Goal: Task Accomplishment & Management: Use online tool/utility

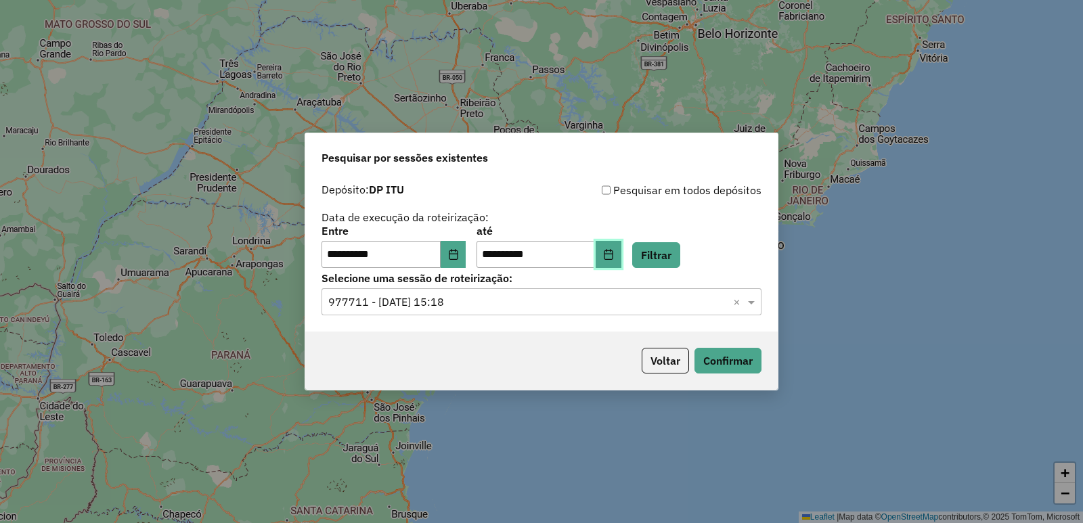
click at [620, 255] on button "Choose Date" at bounding box center [609, 254] width 26 height 27
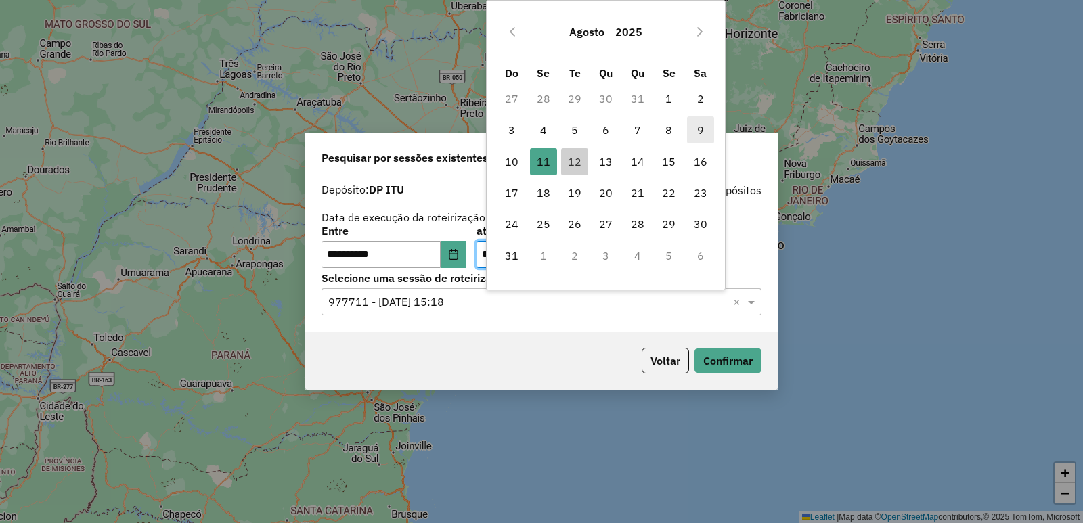
click at [703, 133] on span "9" at bounding box center [700, 129] width 27 height 27
type input "**********"
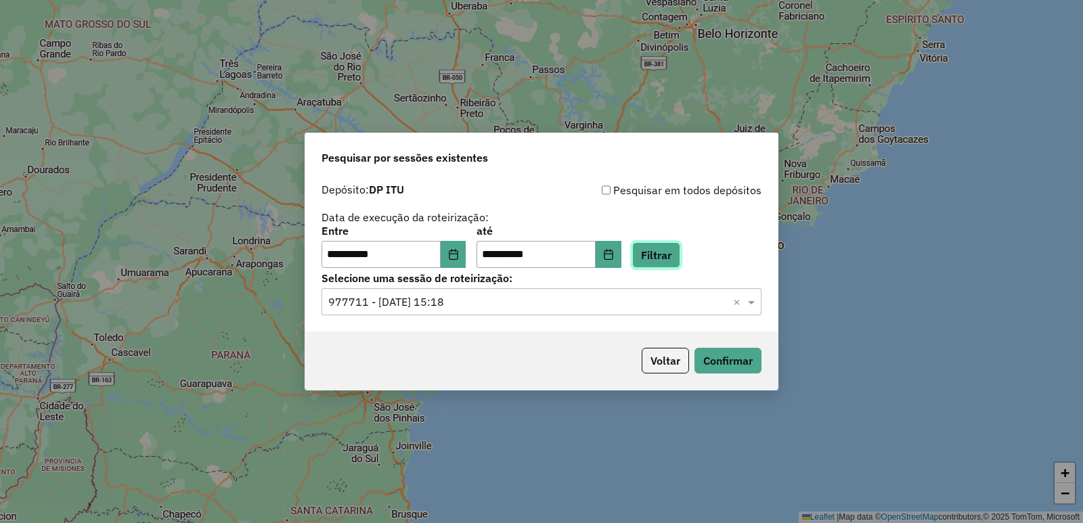
click at [680, 255] on button "Filtrar" at bounding box center [656, 255] width 48 height 26
click at [611, 297] on input "text" at bounding box center [527, 302] width 399 height 16
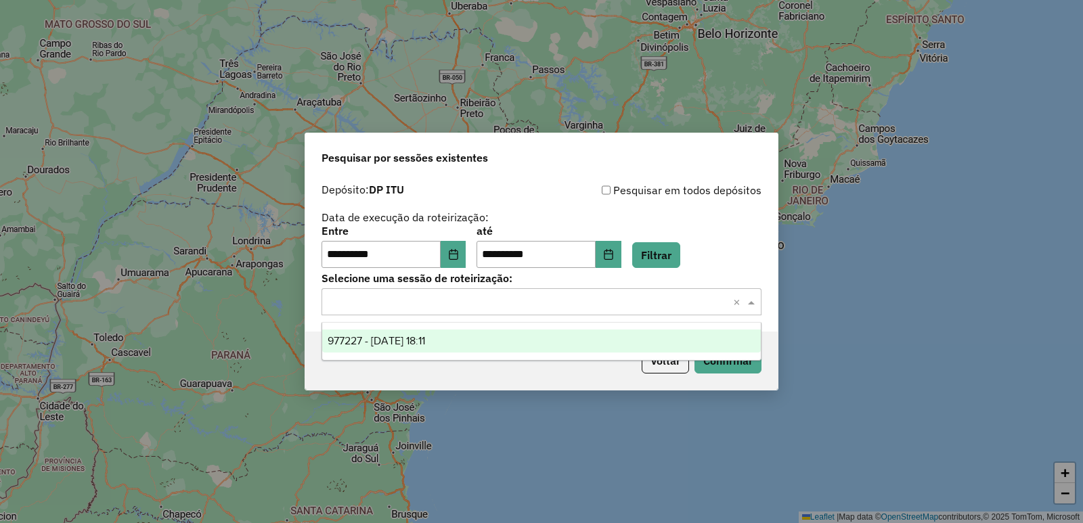
click at [598, 340] on div "977227 - 09/08/2025 18:11" at bounding box center [541, 341] width 439 height 23
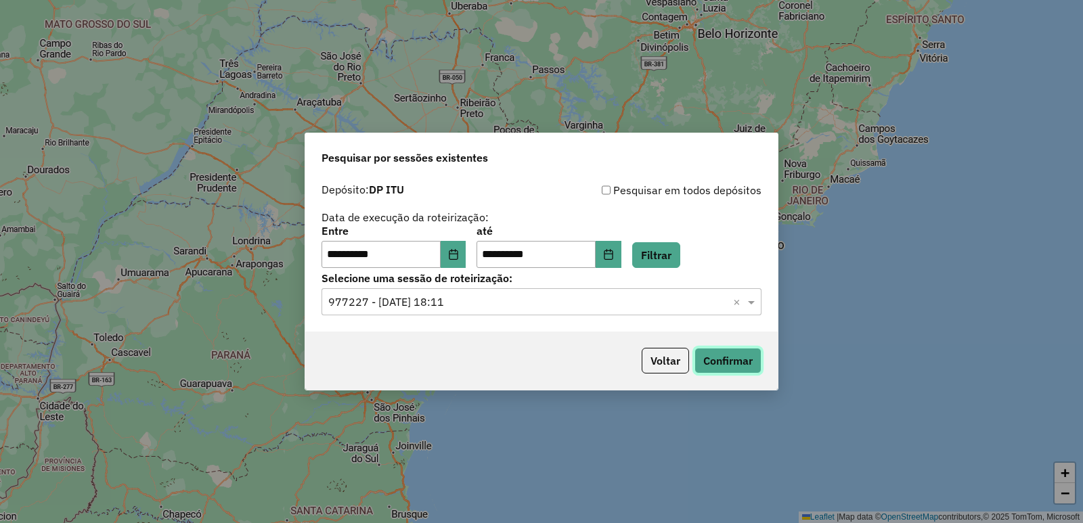
click at [738, 363] on button "Confirmar" at bounding box center [727, 361] width 67 height 26
click at [621, 250] on button "Choose Date" at bounding box center [609, 254] width 26 height 27
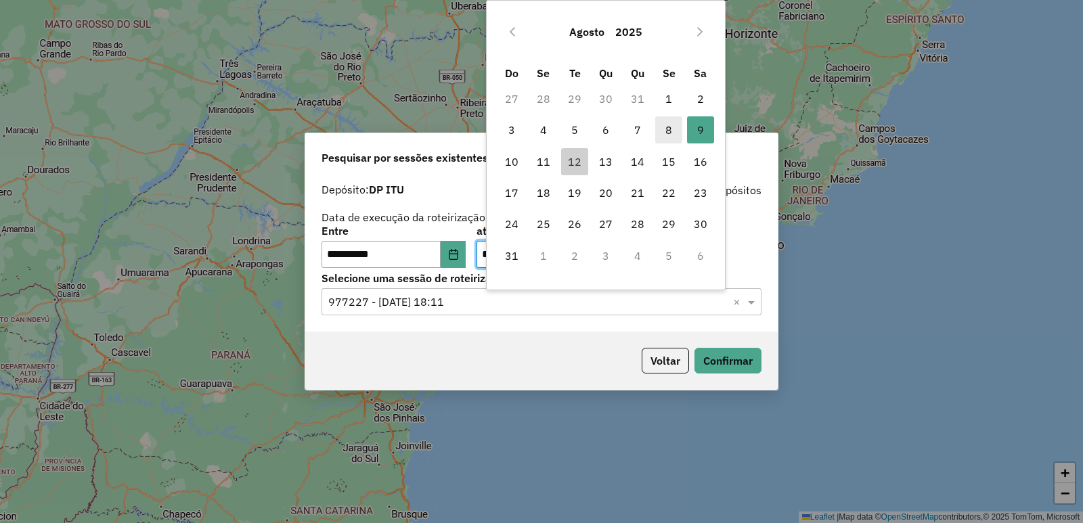
click at [663, 135] on span "8" at bounding box center [668, 129] width 27 height 27
type input "**********"
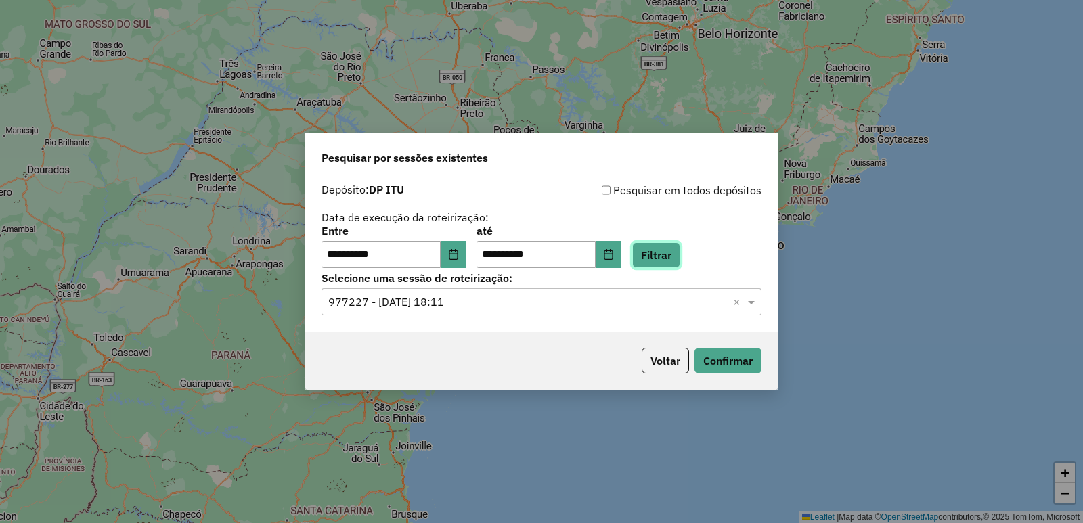
click at [666, 257] on button "Filtrar" at bounding box center [656, 255] width 48 height 26
drag, startPoint x: 539, startPoint y: 299, endPoint x: 538, endPoint y: 313, distance: 14.2
click at [539, 300] on input "text" at bounding box center [527, 302] width 399 height 16
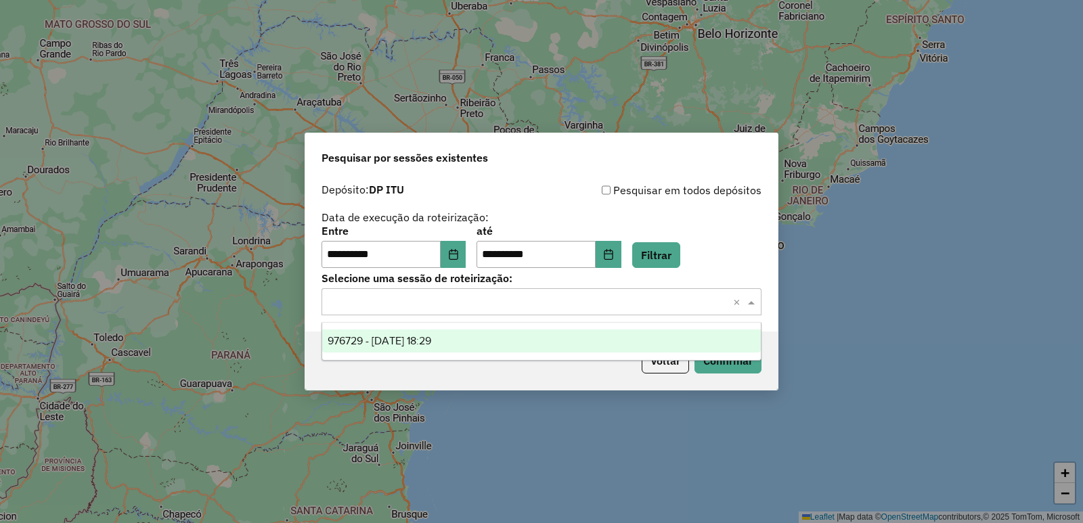
drag, startPoint x: 539, startPoint y: 340, endPoint x: 687, endPoint y: 384, distance: 153.8
click at [540, 342] on div "976729 - 08/08/2025 18:29" at bounding box center [541, 341] width 439 height 23
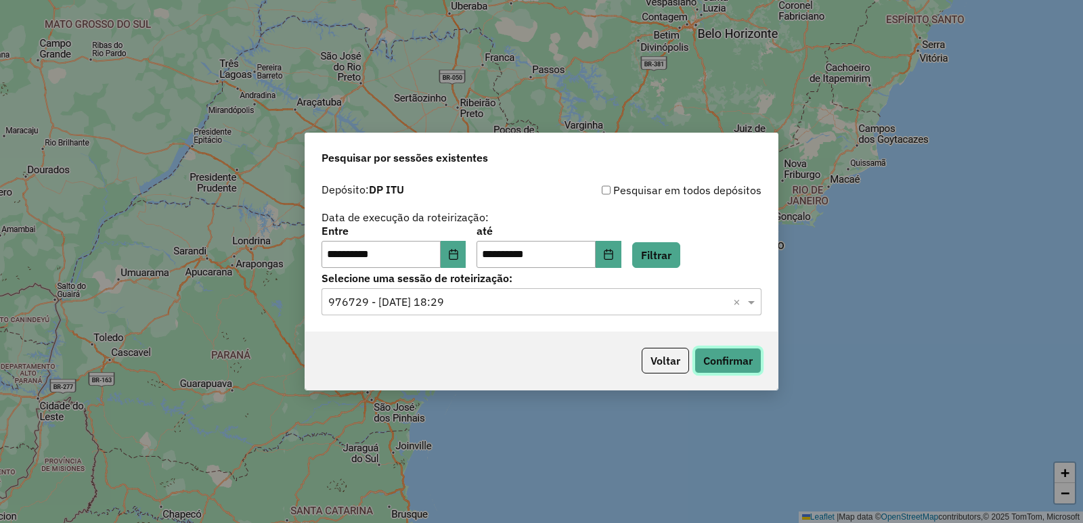
click at [727, 370] on button "Confirmar" at bounding box center [727, 361] width 67 height 26
click at [620, 259] on button "Choose Date" at bounding box center [609, 254] width 26 height 27
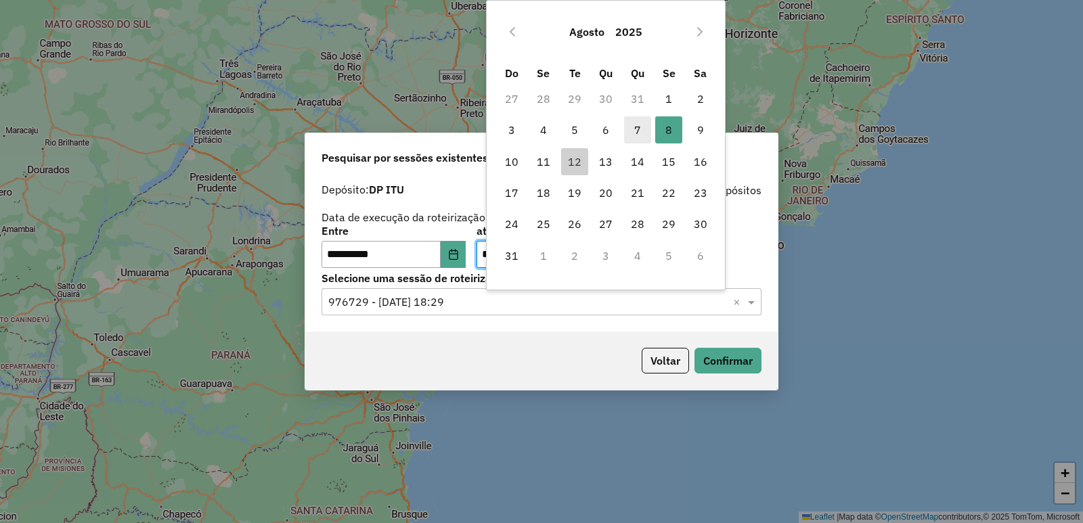
click at [630, 123] on span "7" at bounding box center [637, 129] width 27 height 27
type input "**********"
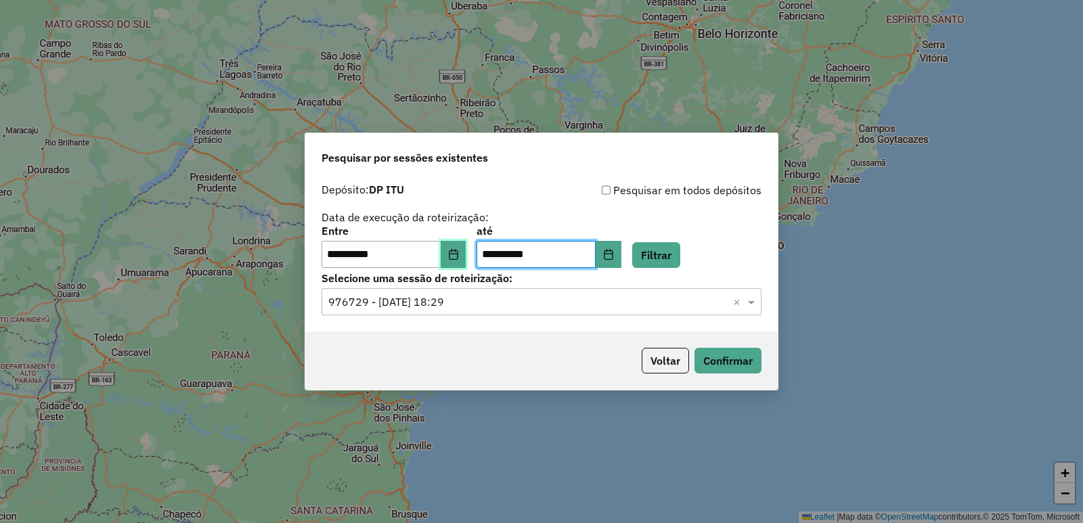
click at [466, 250] on button "Choose Date" at bounding box center [454, 254] width 26 height 27
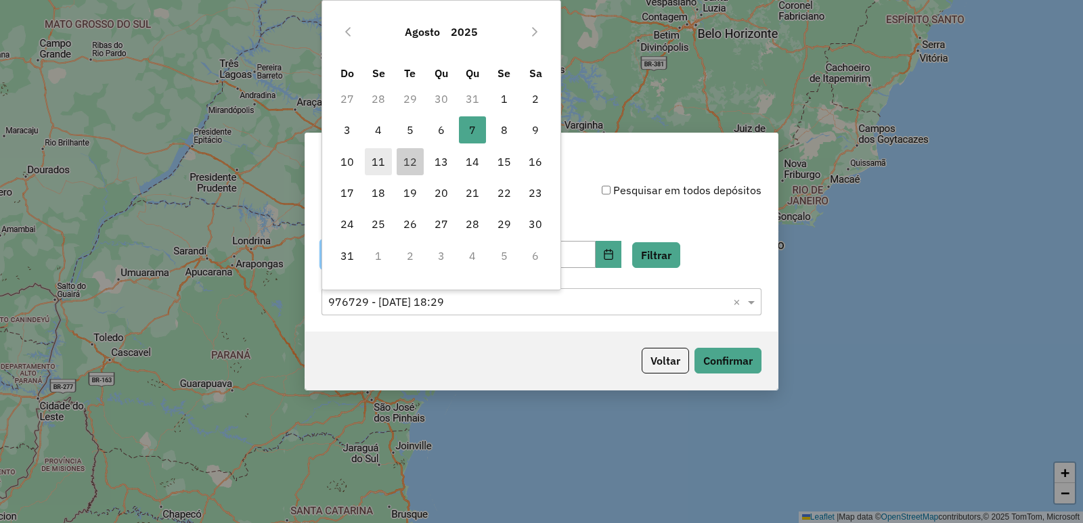
click at [377, 156] on span "11" at bounding box center [378, 161] width 27 height 27
type input "**********"
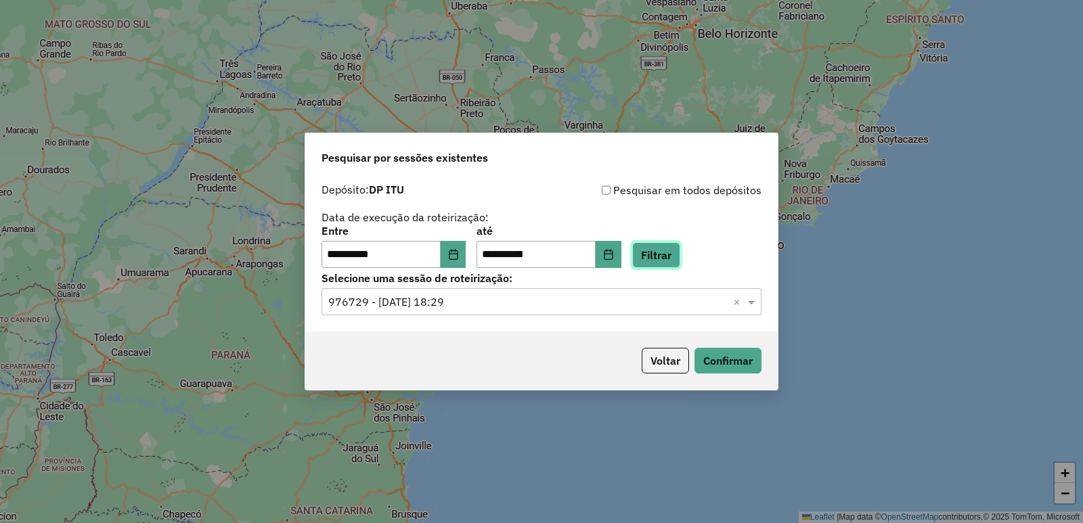
click at [669, 260] on button "Filtrar" at bounding box center [656, 255] width 48 height 26
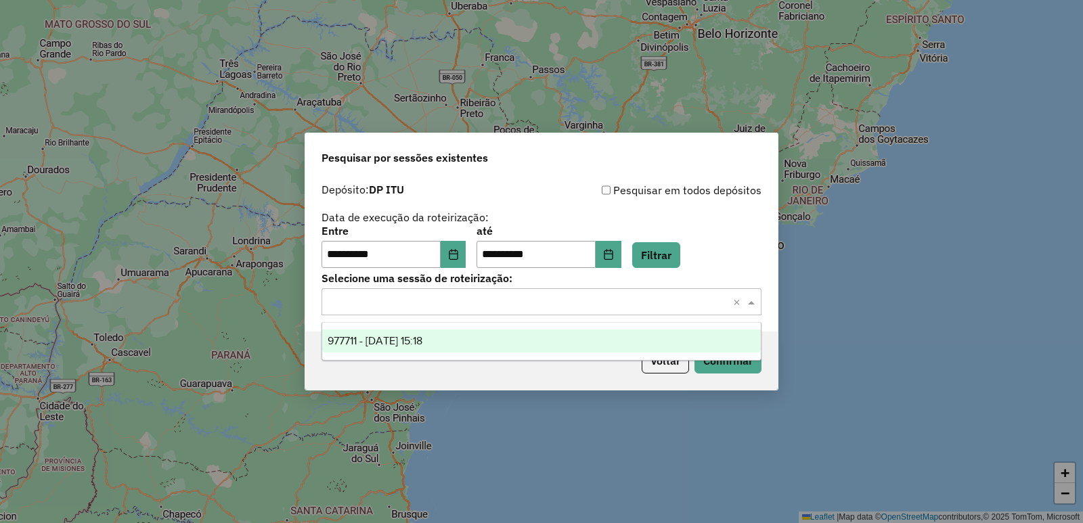
click at [555, 301] on input "text" at bounding box center [527, 302] width 399 height 16
click at [543, 336] on div "977711 - 11/08/2025 15:18" at bounding box center [541, 341] width 439 height 23
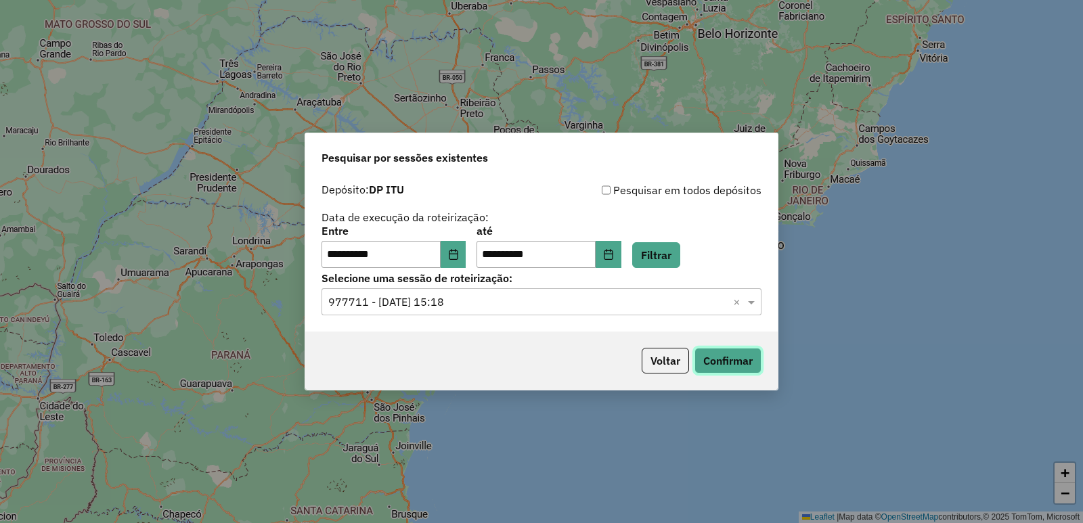
click at [713, 360] on button "Confirmar" at bounding box center [727, 361] width 67 height 26
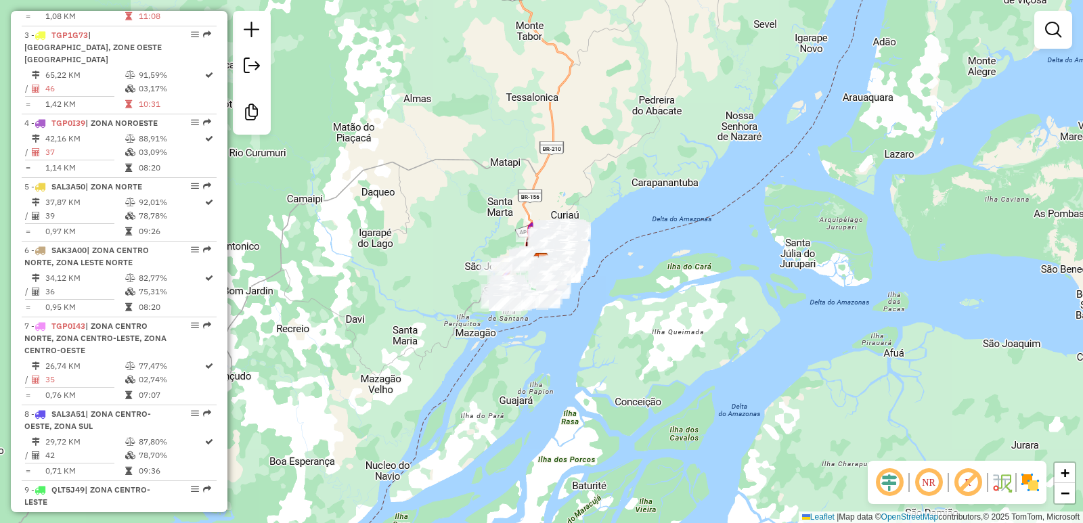
scroll to position [677, 0]
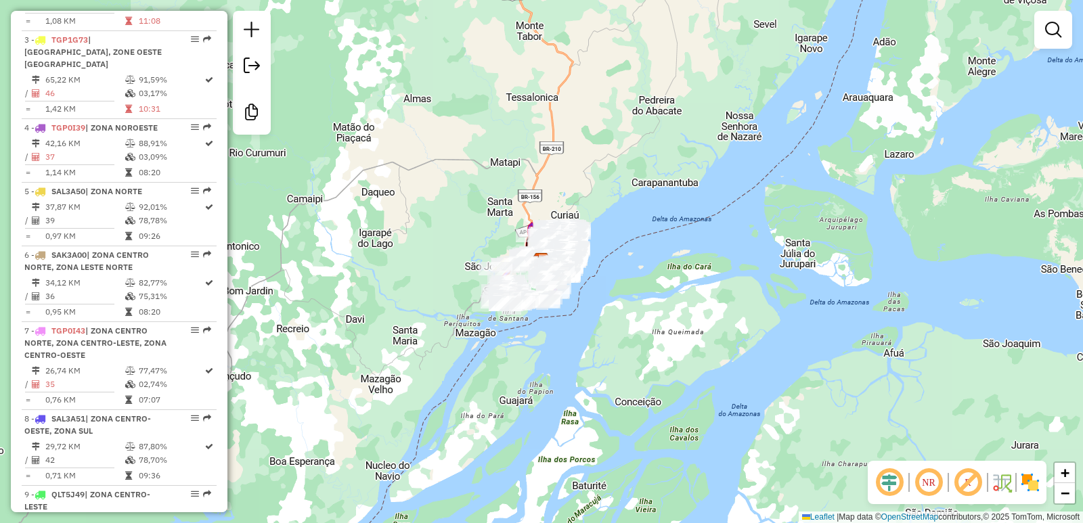
click at [111, 290] on td "36" at bounding box center [85, 297] width 80 height 14
select select "**********"
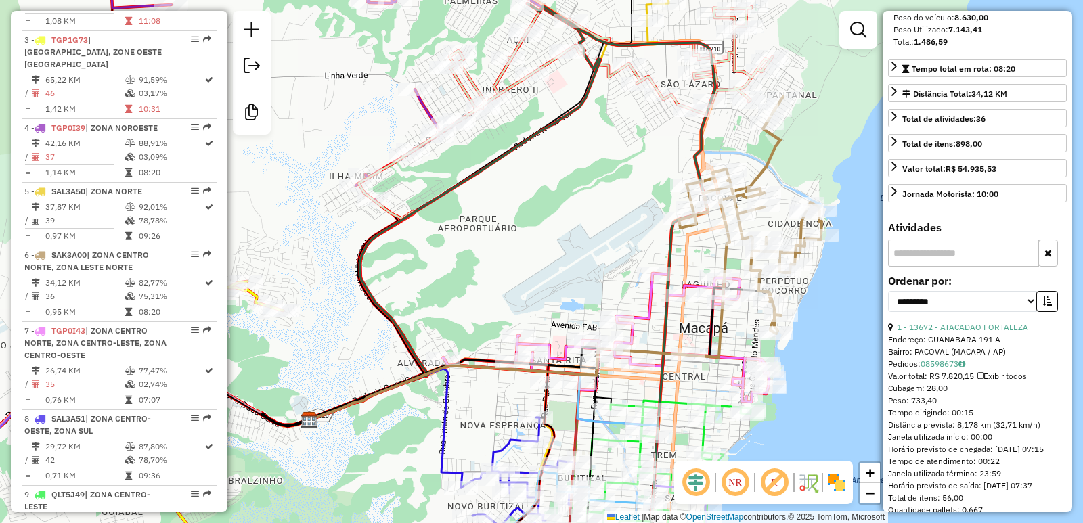
scroll to position [271, 0]
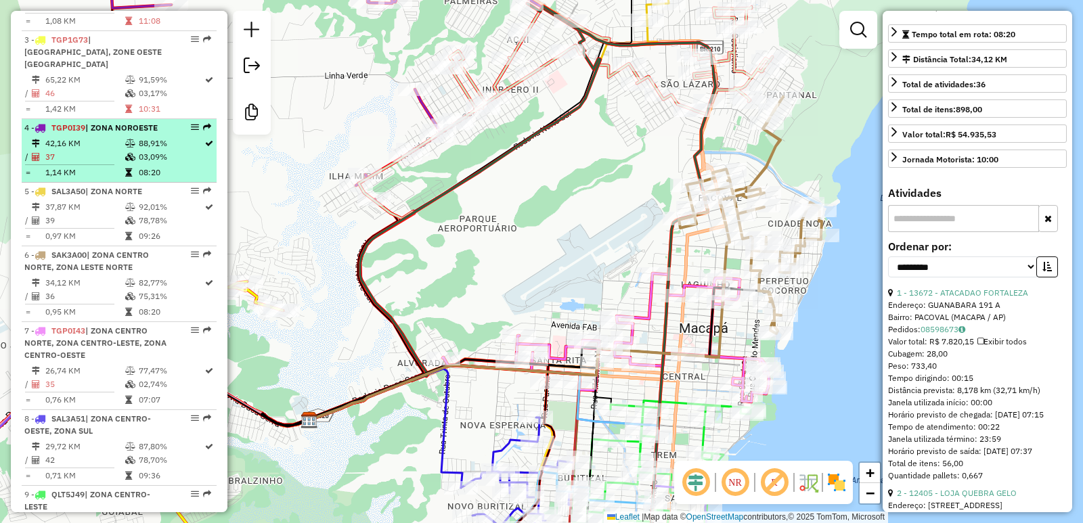
click at [104, 150] on td "37" at bounding box center [85, 157] width 80 height 14
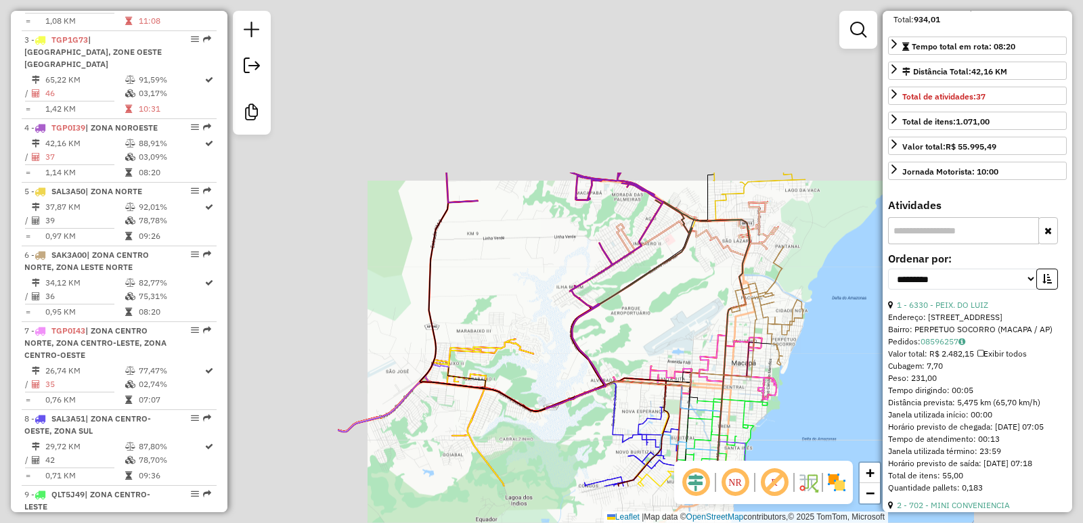
scroll to position [283, 0]
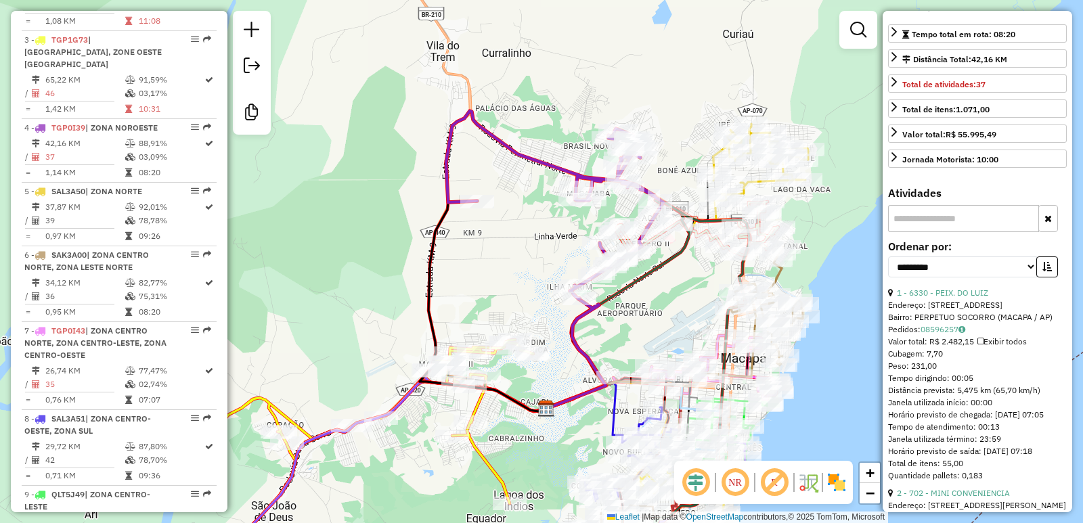
click at [954, 232] on input "text" at bounding box center [963, 218] width 151 height 27
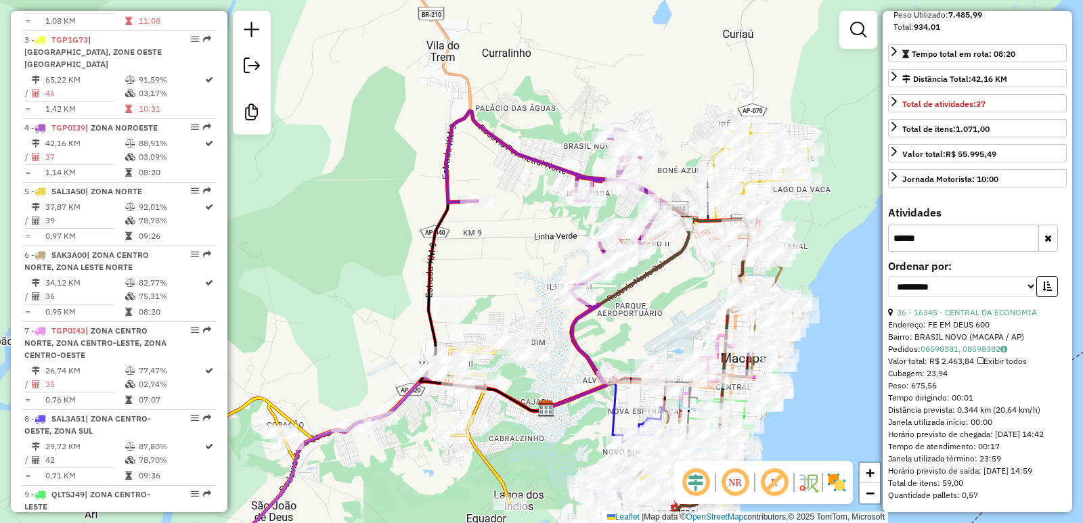
type input "*******"
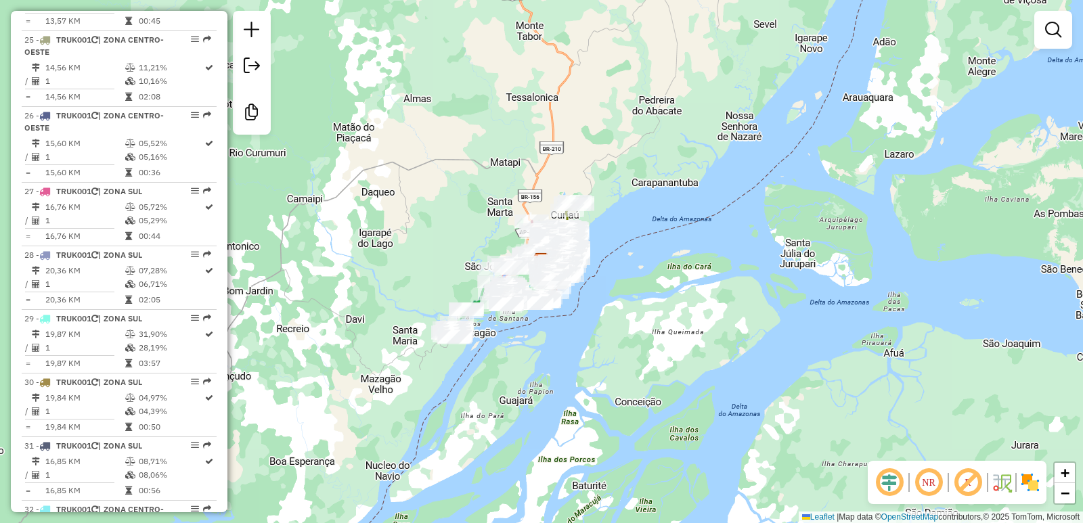
scroll to position [2432, 0]
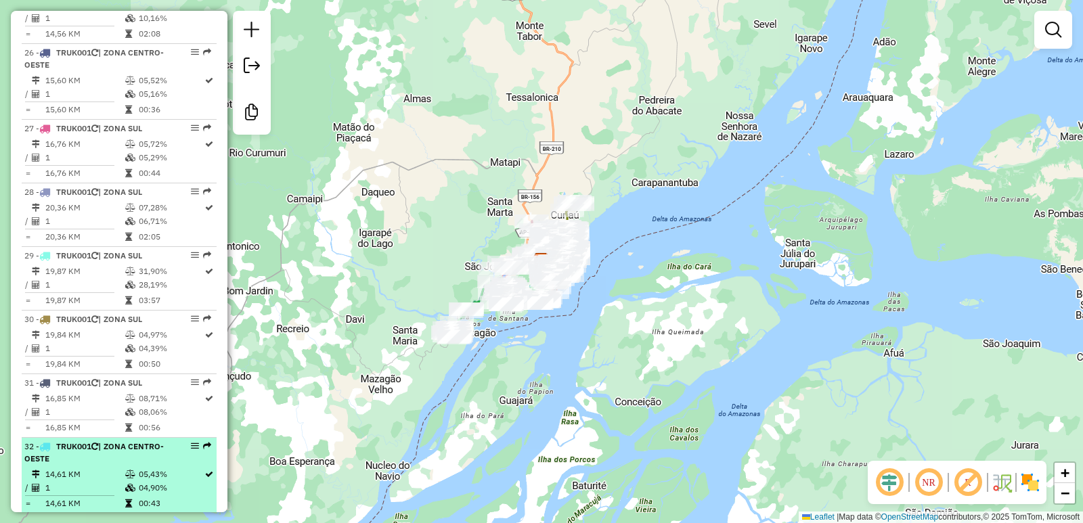
click at [120, 441] on div "32 - TRUK001 | ZONA CENTRO-OESTE" at bounding box center [95, 453] width 143 height 24
select select "**********"
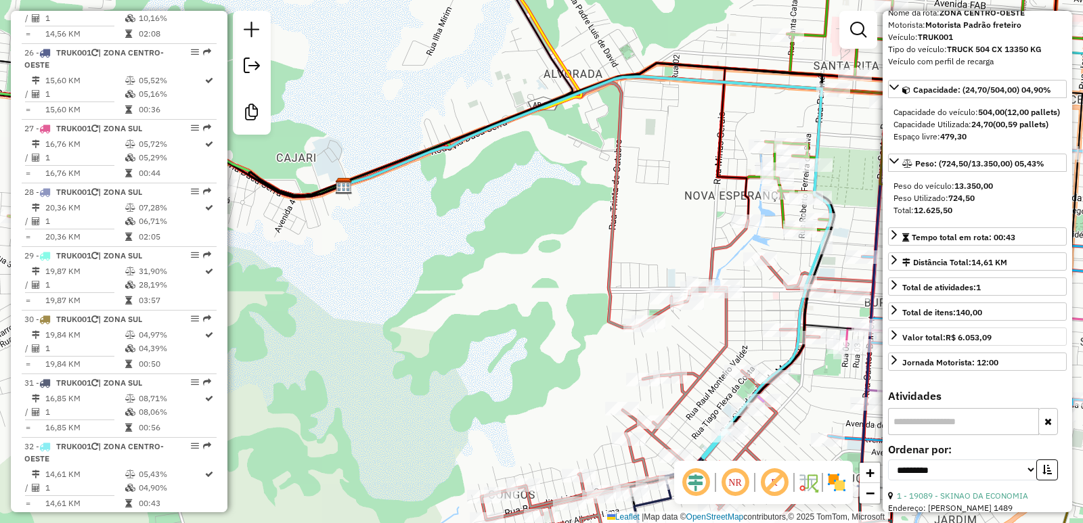
scroll to position [135, 0]
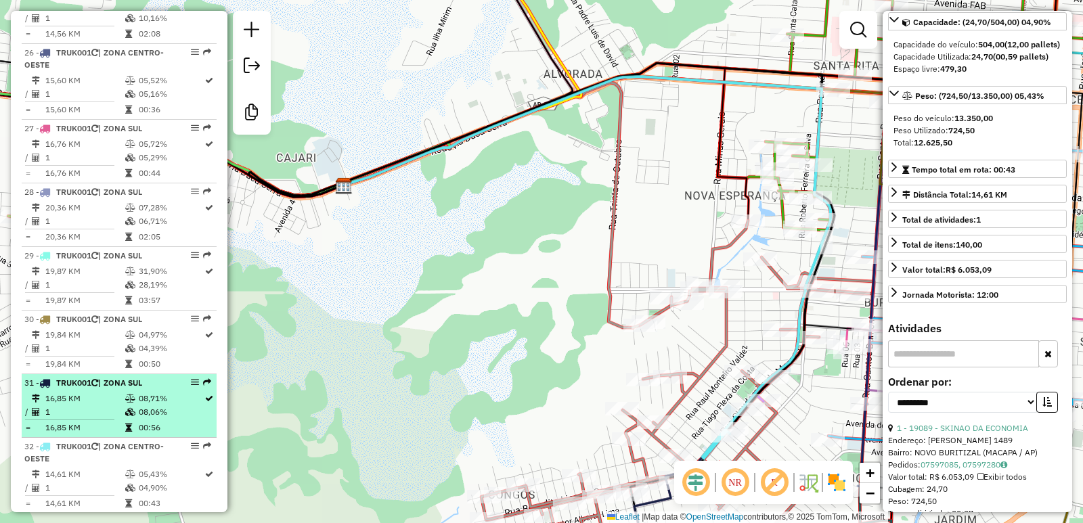
click at [116, 405] on td "1" at bounding box center [85, 412] width 80 height 14
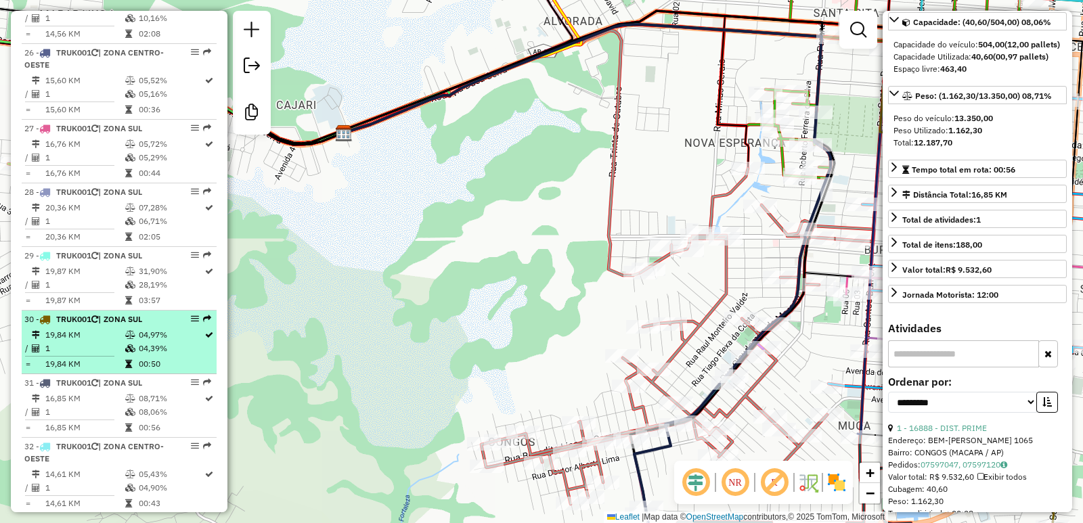
click at [125, 357] on td at bounding box center [132, 364] width 14 height 14
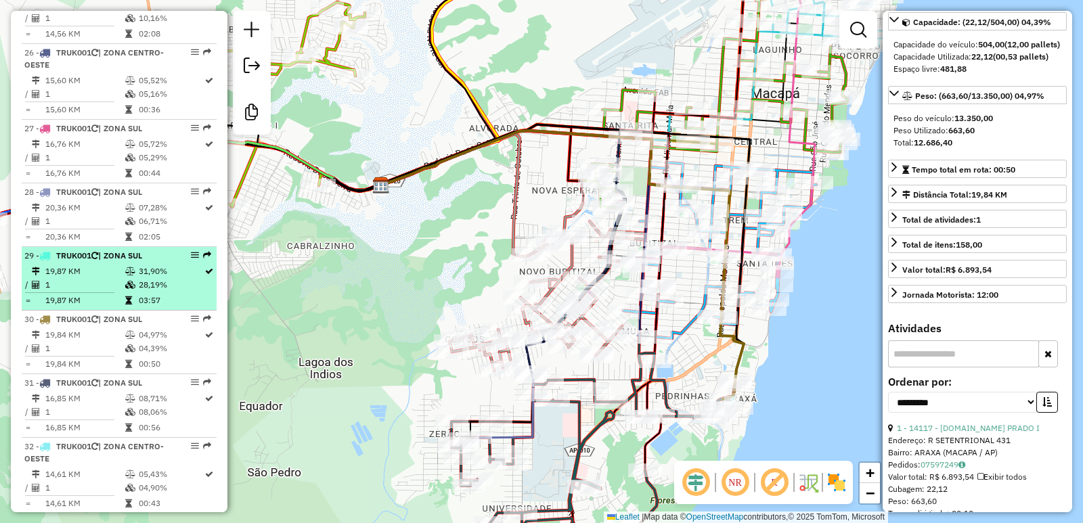
click at [133, 247] on li "29 - TRUK001 | ZONA SUL 19,87 KM 31,90% / 1 28,19% = 19,87 KM 03:57" at bounding box center [119, 279] width 195 height 64
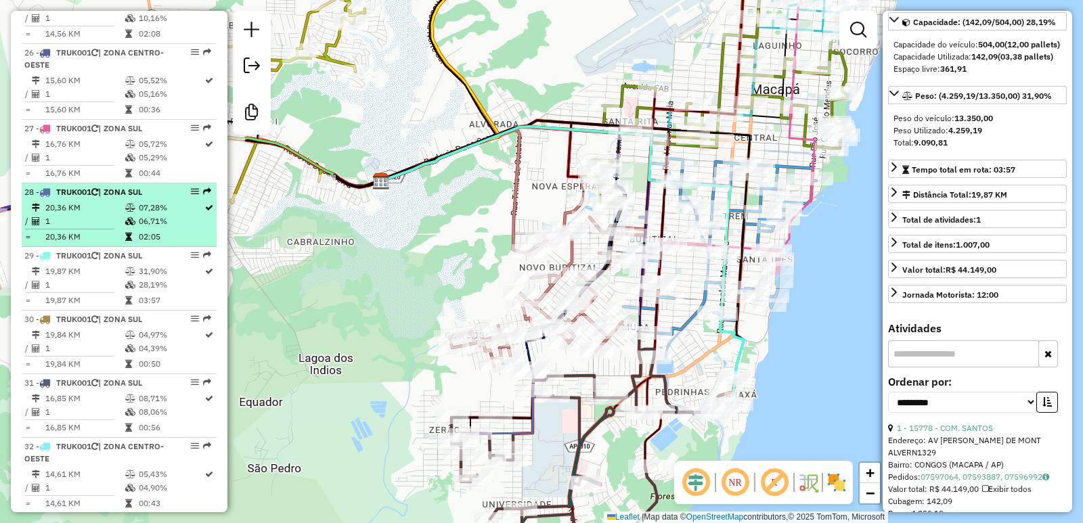
click at [141, 215] on td "06,71%" at bounding box center [171, 222] width 66 height 14
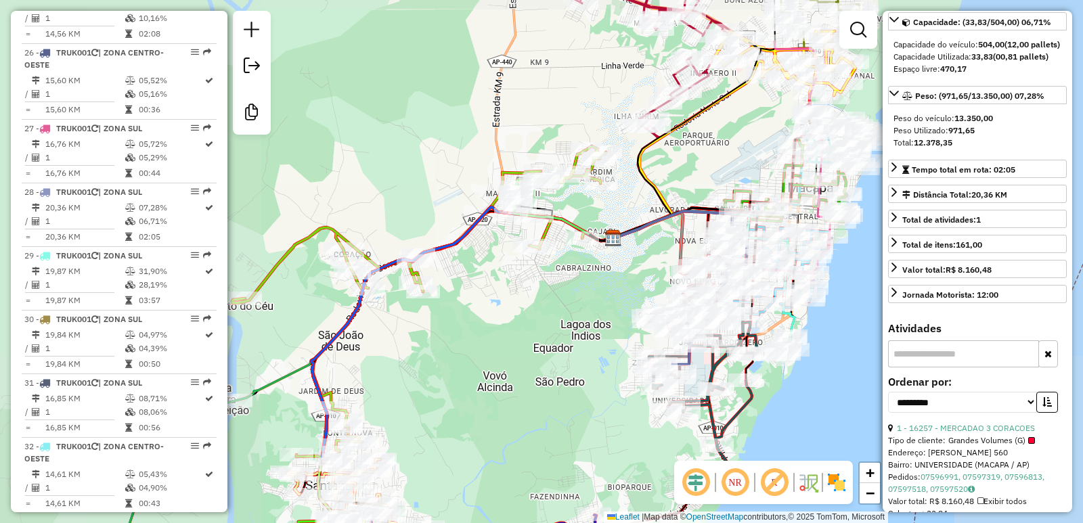
scroll to position [271, 0]
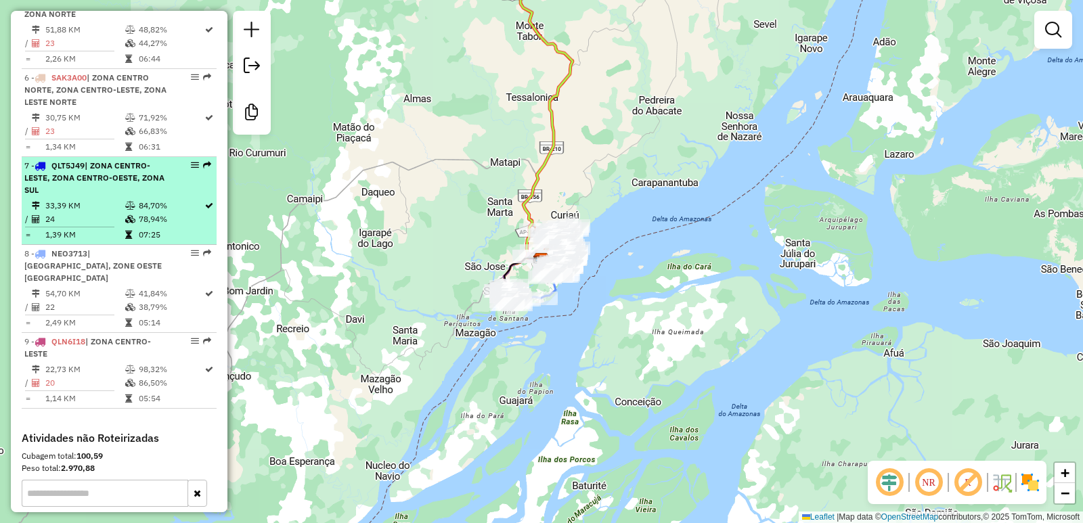
scroll to position [812, 0]
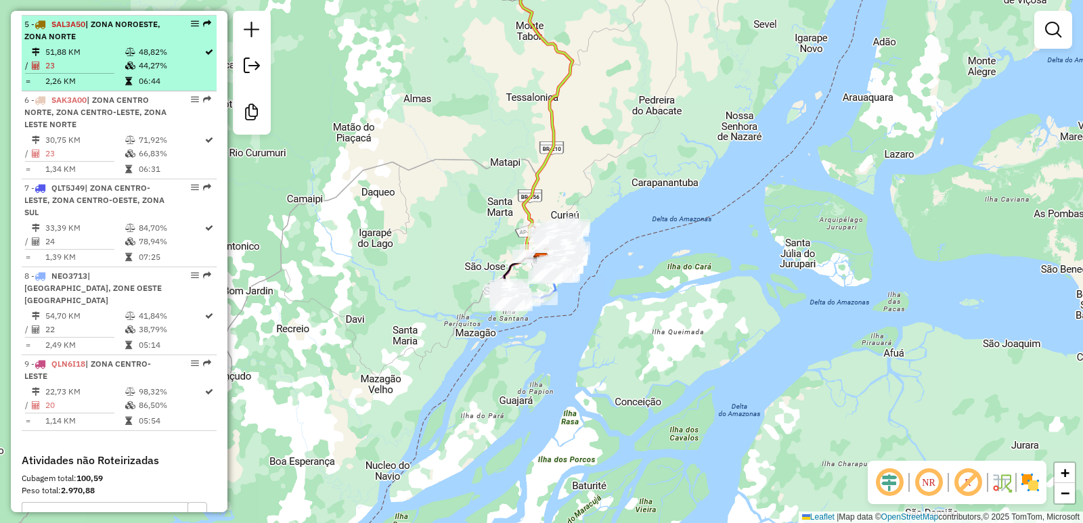
click at [152, 64] on td "44,27%" at bounding box center [171, 66] width 66 height 14
select select "**********"
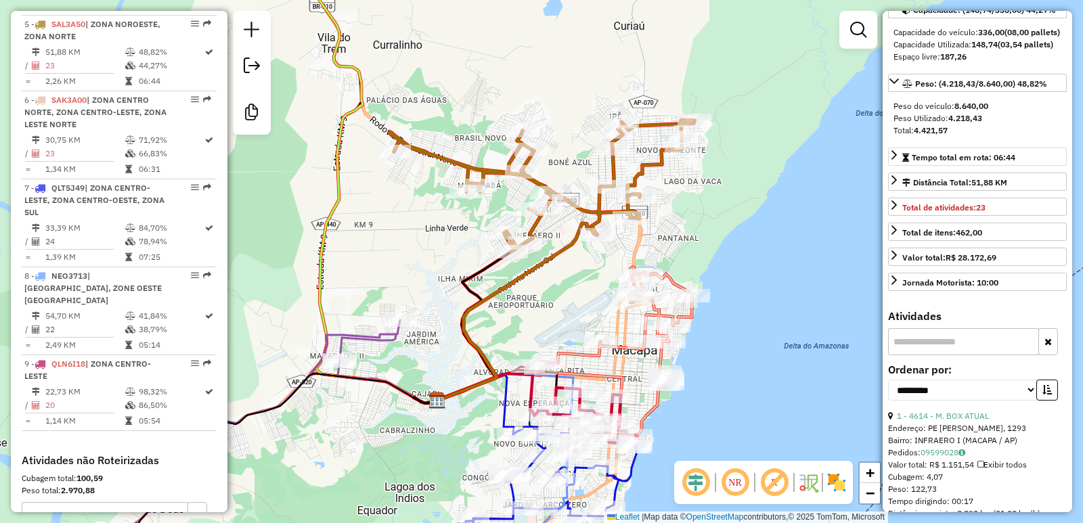
scroll to position [203, 0]
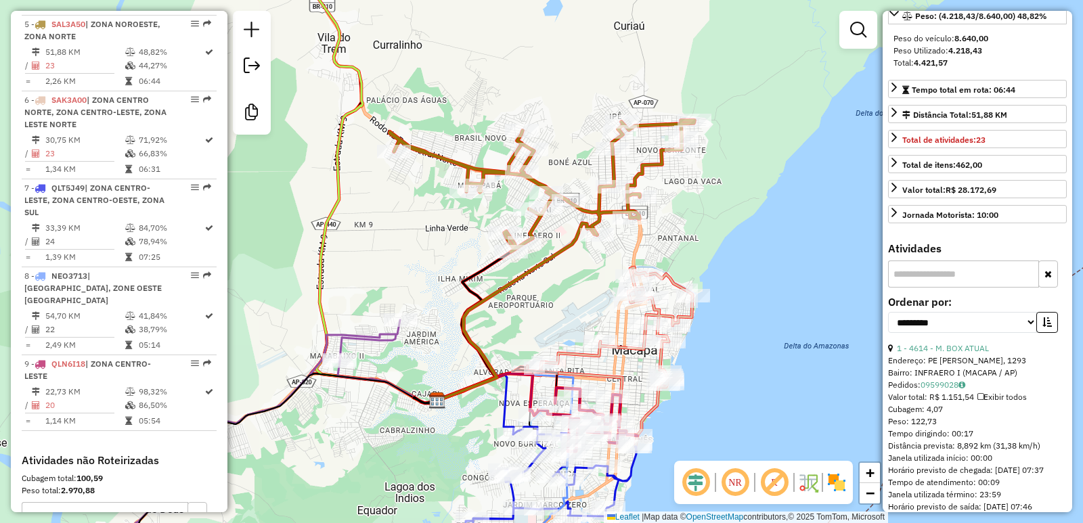
click at [973, 288] on input "text" at bounding box center [963, 274] width 151 height 27
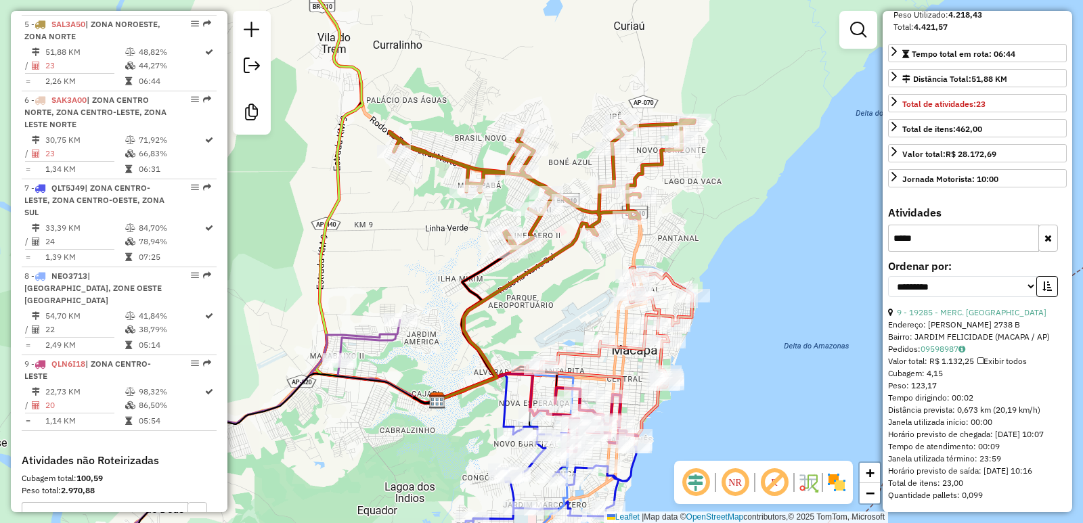
scroll to position [275, 0]
type input "*****"
click at [1052, 231] on button "button" at bounding box center [1048, 238] width 20 height 27
